Goal: Check status

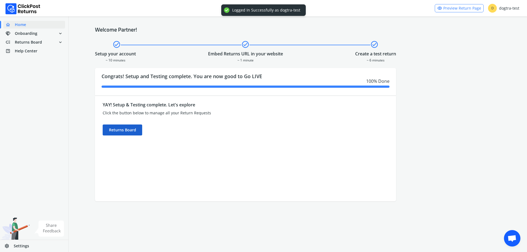
click at [118, 131] on div "Returns Board" at bounding box center [123, 130] width 40 height 11
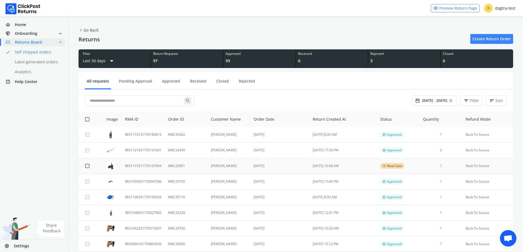
click at [266, 169] on td "[DATE]" at bounding box center [279, 166] width 59 height 16
